Goal: Task Accomplishment & Management: Use online tool/utility

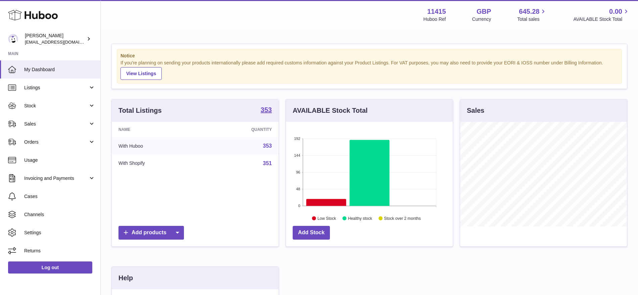
scroll to position [105, 167]
click at [53, 118] on link "Sales" at bounding box center [50, 124] width 100 height 18
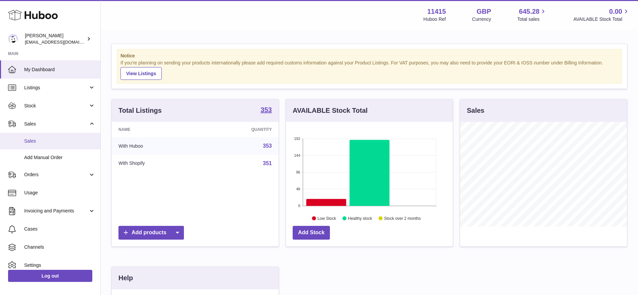
click at [45, 140] on span "Sales" at bounding box center [59, 141] width 71 height 6
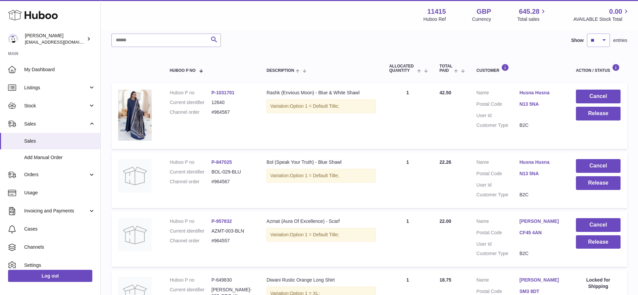
scroll to position [84, 0]
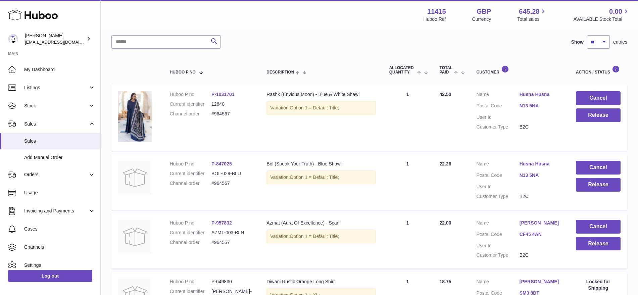
click at [251, 37] on div "Search Show ** ** ** *** entries" at bounding box center [368, 41] width 515 height 13
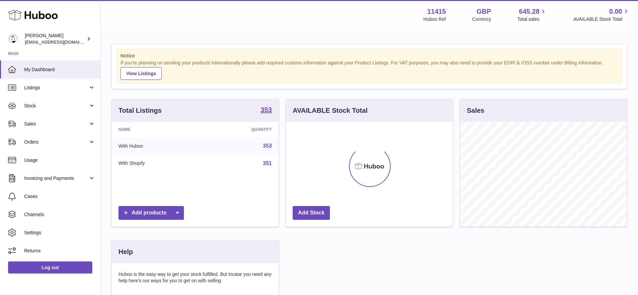
scroll to position [105, 167]
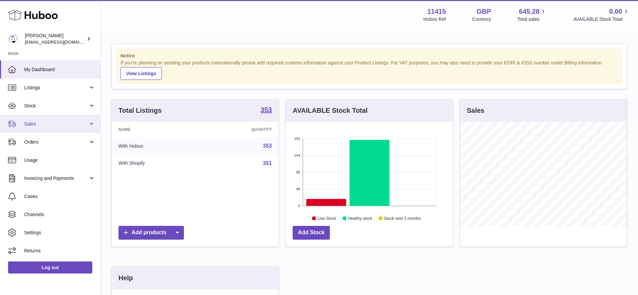
click at [56, 127] on link "Sales" at bounding box center [50, 124] width 100 height 18
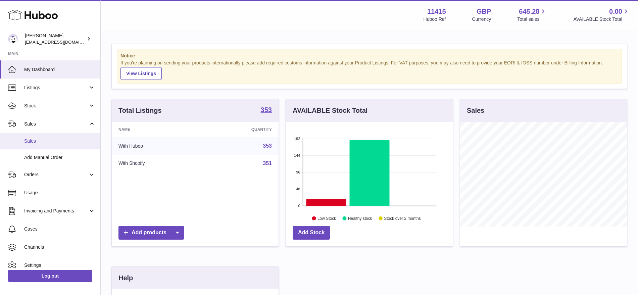
click at [62, 148] on link "Sales" at bounding box center [50, 141] width 100 height 16
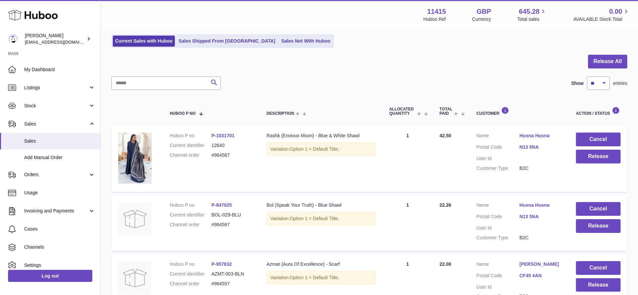
scroll to position [84, 0]
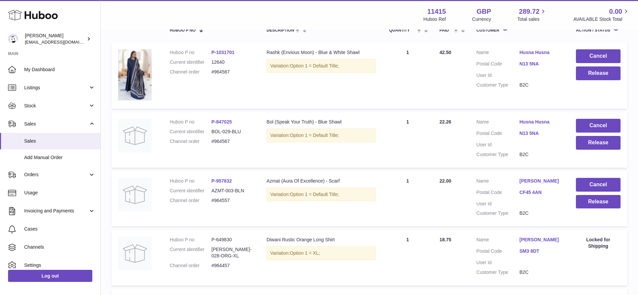
scroll to position [84, 0]
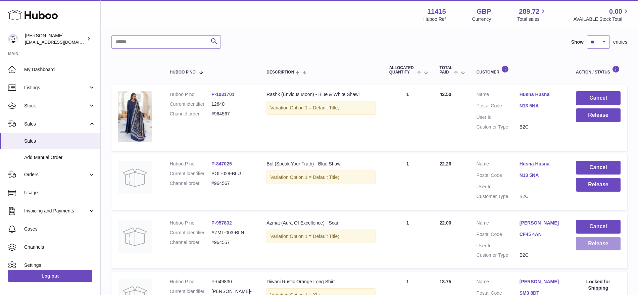
click at [591, 242] on button "Release" at bounding box center [597, 244] width 45 height 14
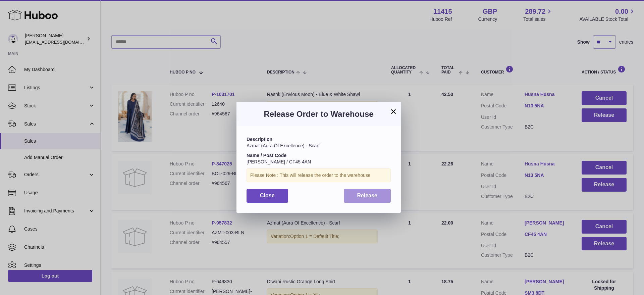
click at [366, 191] on button "Release" at bounding box center [367, 196] width 47 height 14
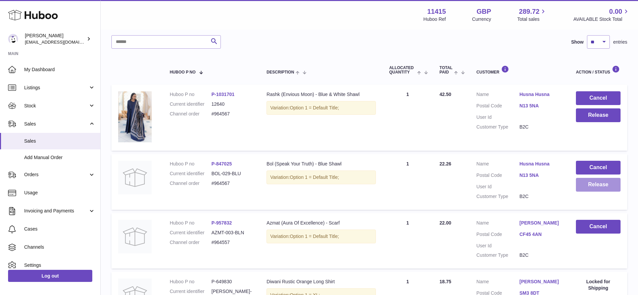
click at [599, 189] on button "Release" at bounding box center [597, 185] width 45 height 14
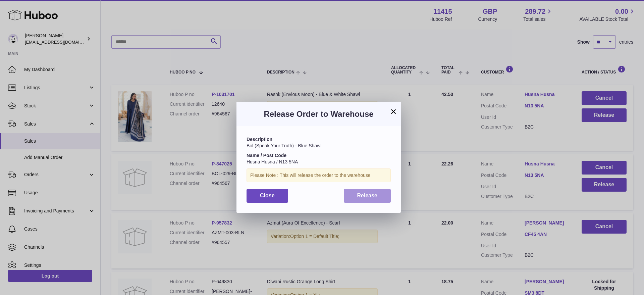
click at [377, 196] on button "Release" at bounding box center [367, 196] width 47 height 14
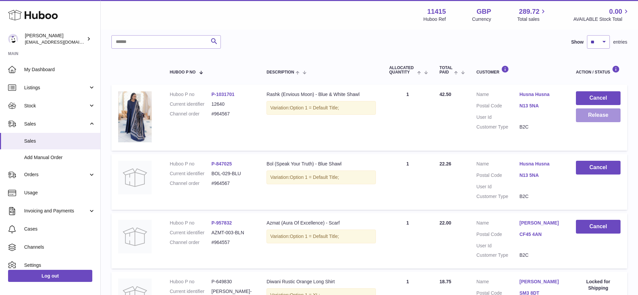
click at [599, 112] on button "Release" at bounding box center [597, 115] width 45 height 14
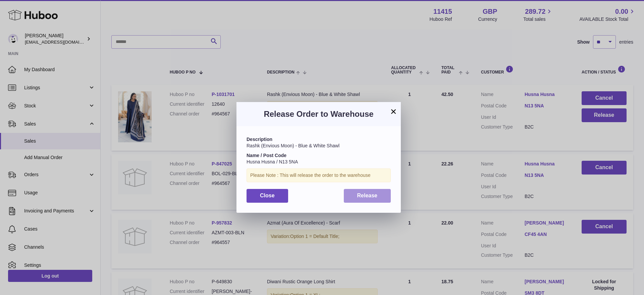
click at [360, 193] on span "Release" at bounding box center [367, 195] width 20 height 6
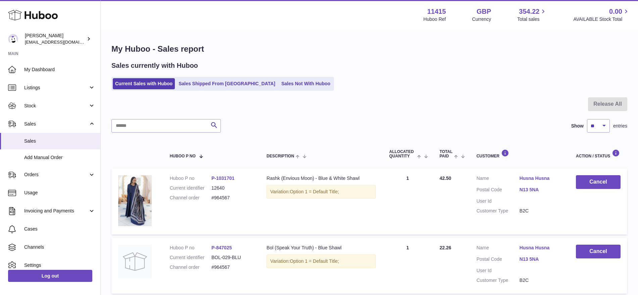
click at [285, 108] on div at bounding box center [368, 108] width 515 height 22
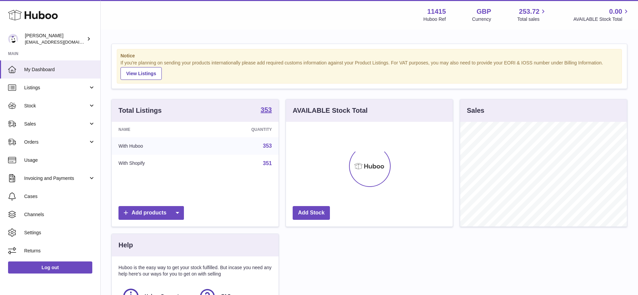
scroll to position [105, 167]
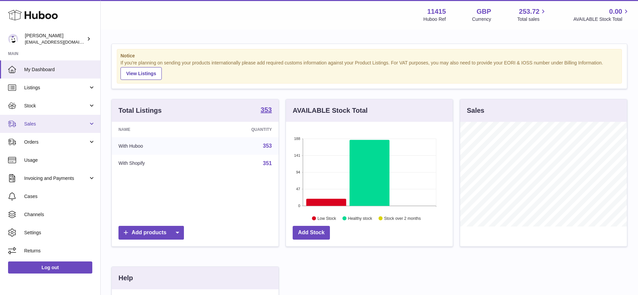
click at [38, 127] on link "Sales" at bounding box center [50, 124] width 100 height 18
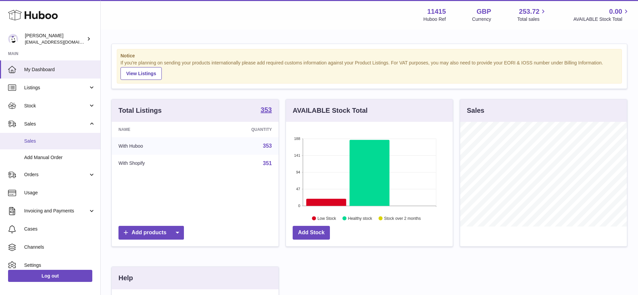
click at [43, 145] on link "Sales" at bounding box center [50, 141] width 100 height 16
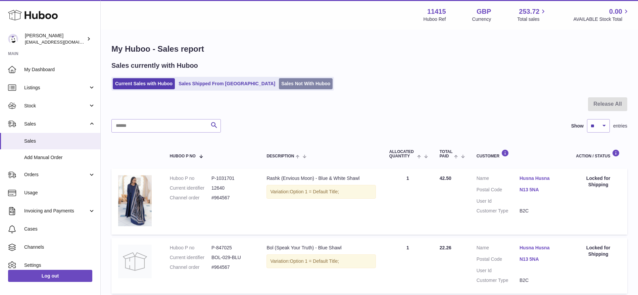
click at [279, 85] on link "Sales Not With Huboo" at bounding box center [306, 83] width 54 height 11
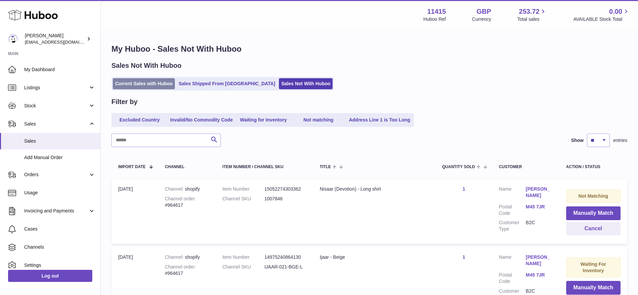
click at [149, 84] on link "Current Sales with Huboo" at bounding box center [144, 83] width 62 height 11
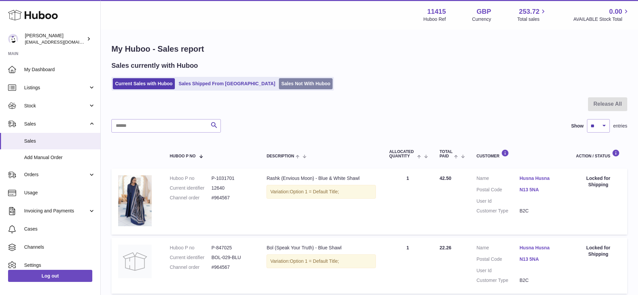
click at [279, 82] on link "Sales Not With Huboo" at bounding box center [306, 83] width 54 height 11
